Goal: Unclear

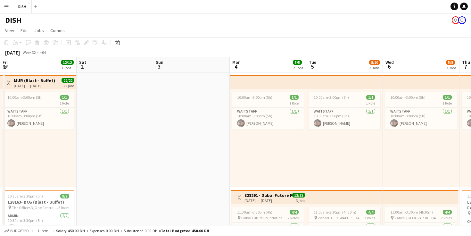
scroll to position [0, 271]
